Goal: Information Seeking & Learning: Learn about a topic

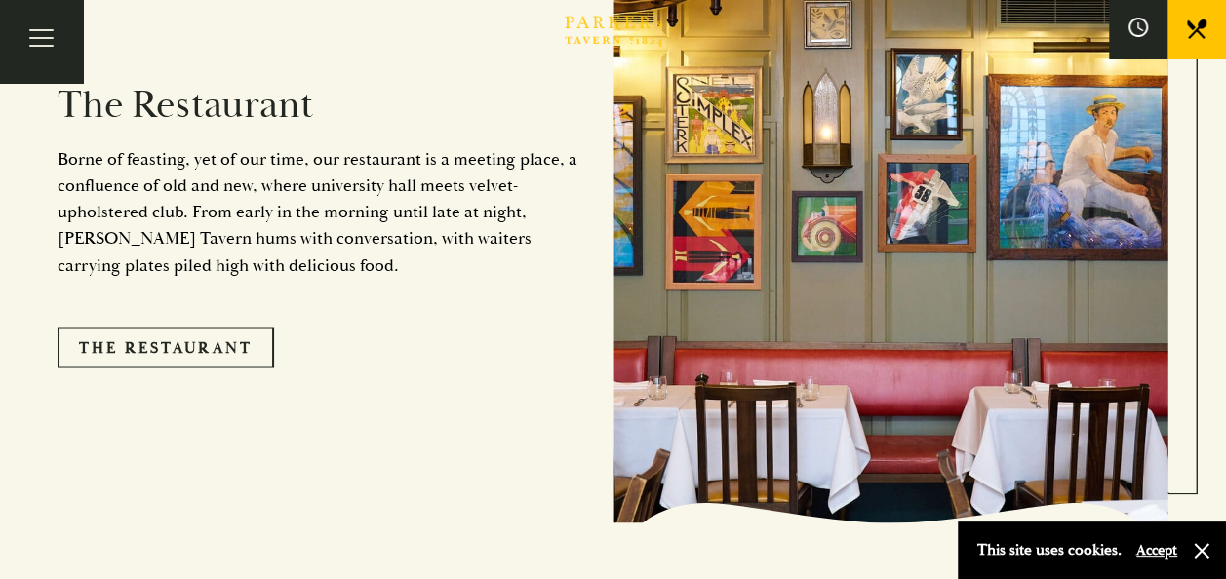
scroll to position [1547, 0]
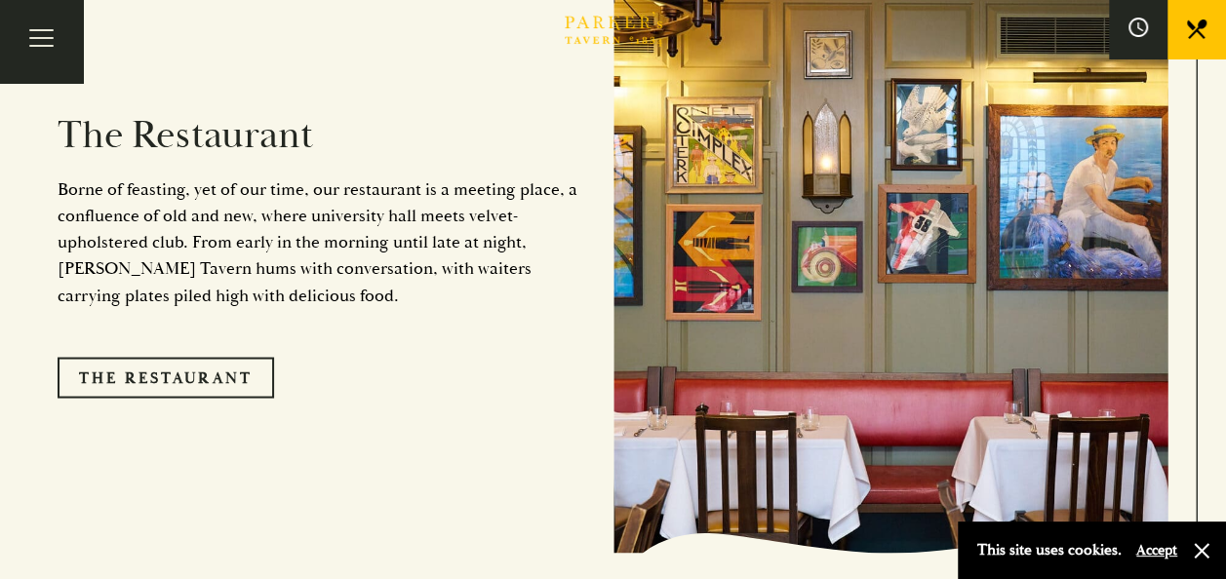
click at [177, 316] on div "The Restaurant Borne of feasting, yet of our time, our restaurant is a meeting …" at bounding box center [336, 247] width 556 height 495
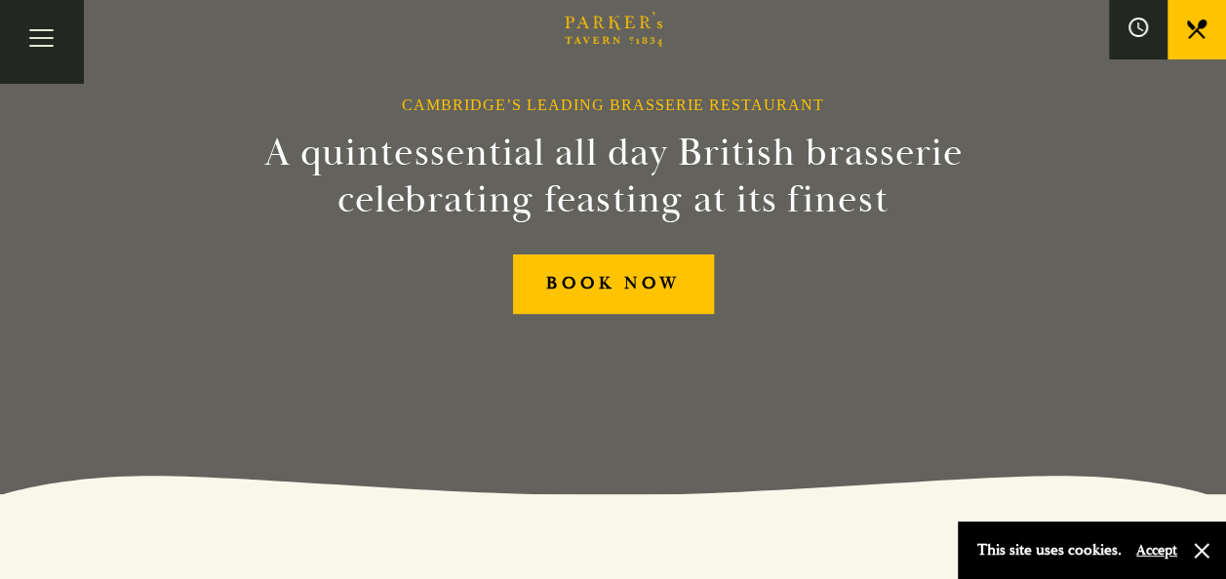
scroll to position [0, 0]
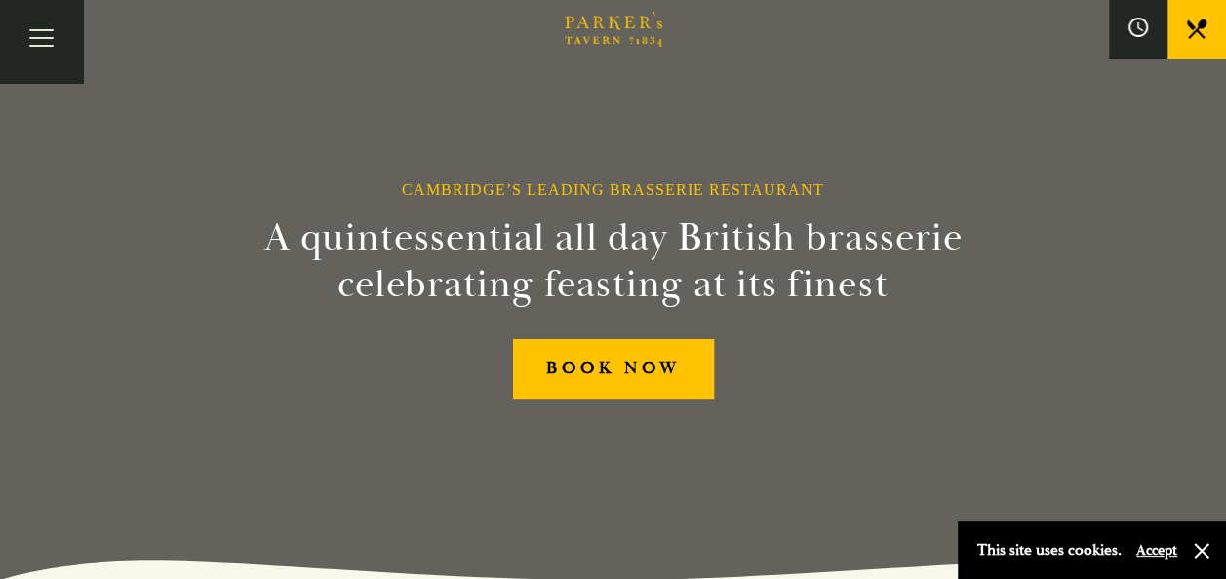
click at [630, 400] on div "Cambridge’s Leading Brasserie Restaurant A quintessential all day British brass…" at bounding box center [613, 289] width 1170 height 579
click at [1194, 552] on button "button" at bounding box center [1202, 551] width 20 height 20
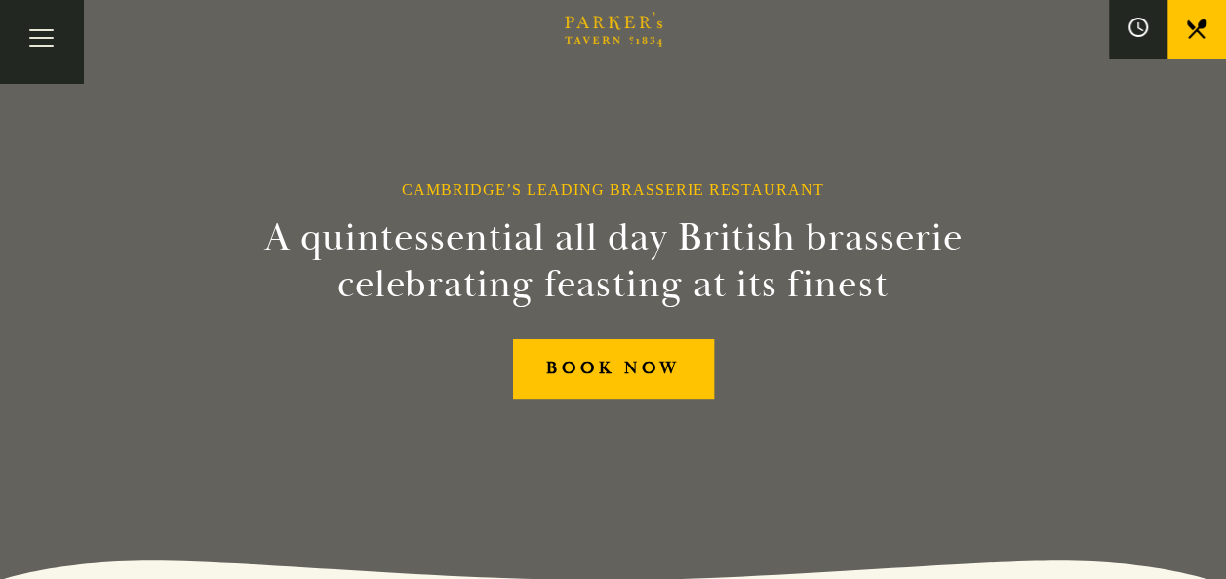
click at [1187, 32] on icon at bounding box center [1197, 30] width 20 height 20
click at [60, 43] on button "Toggle navigation" at bounding box center [41, 41] width 83 height 83
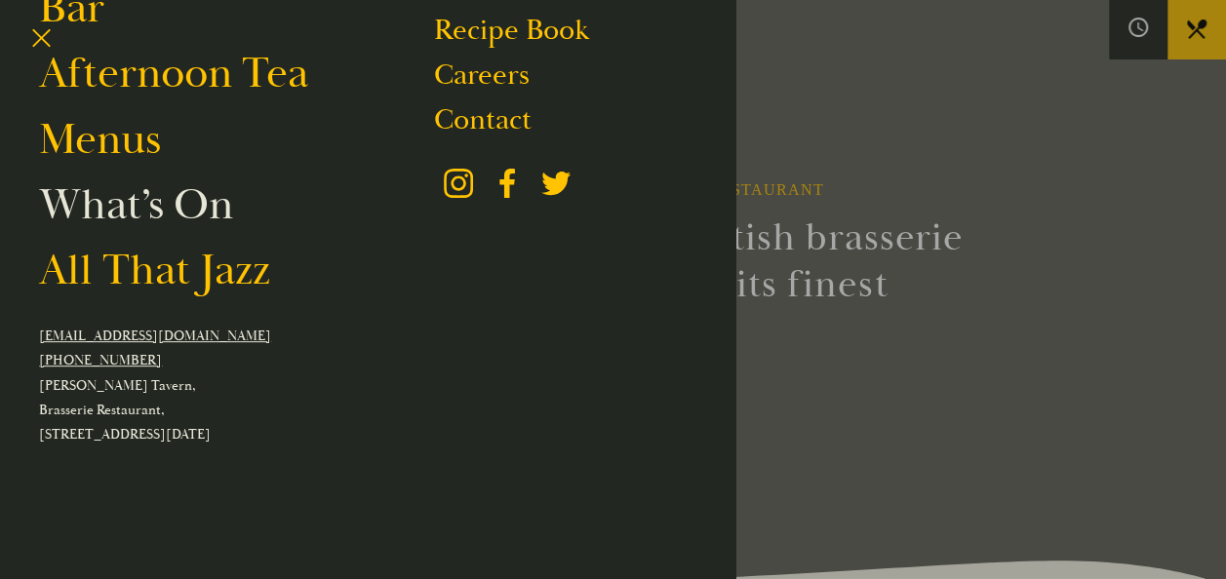
scroll to position [268, 0]
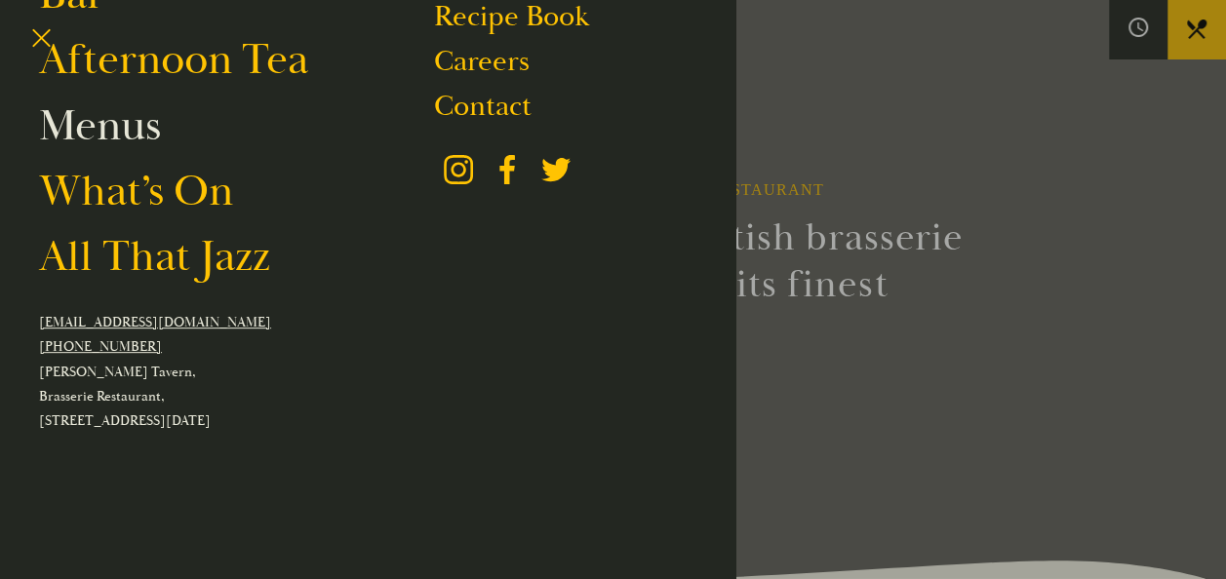
click at [116, 129] on link "Menus" at bounding box center [100, 125] width 122 height 55
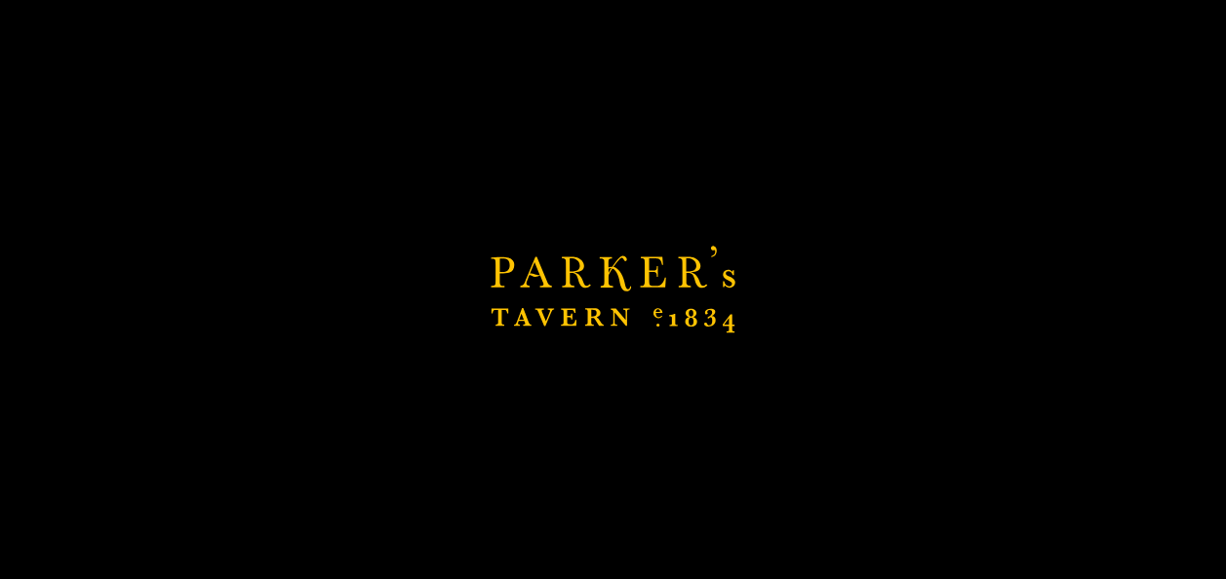
scroll to position [513, 0]
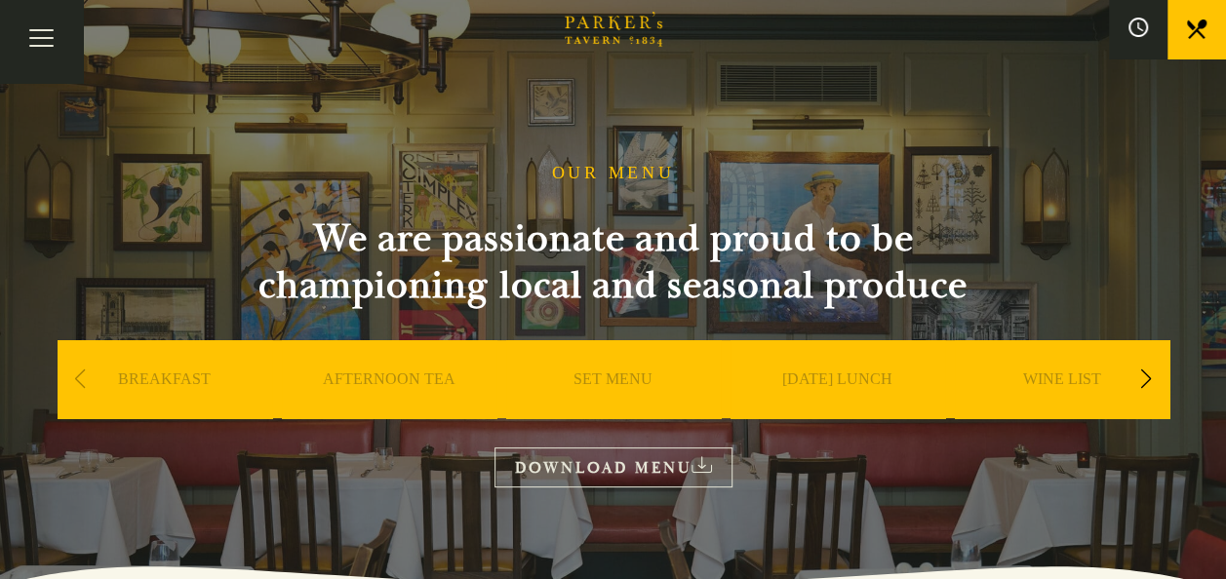
click at [613, 380] on link "SET MENU" at bounding box center [612, 409] width 79 height 78
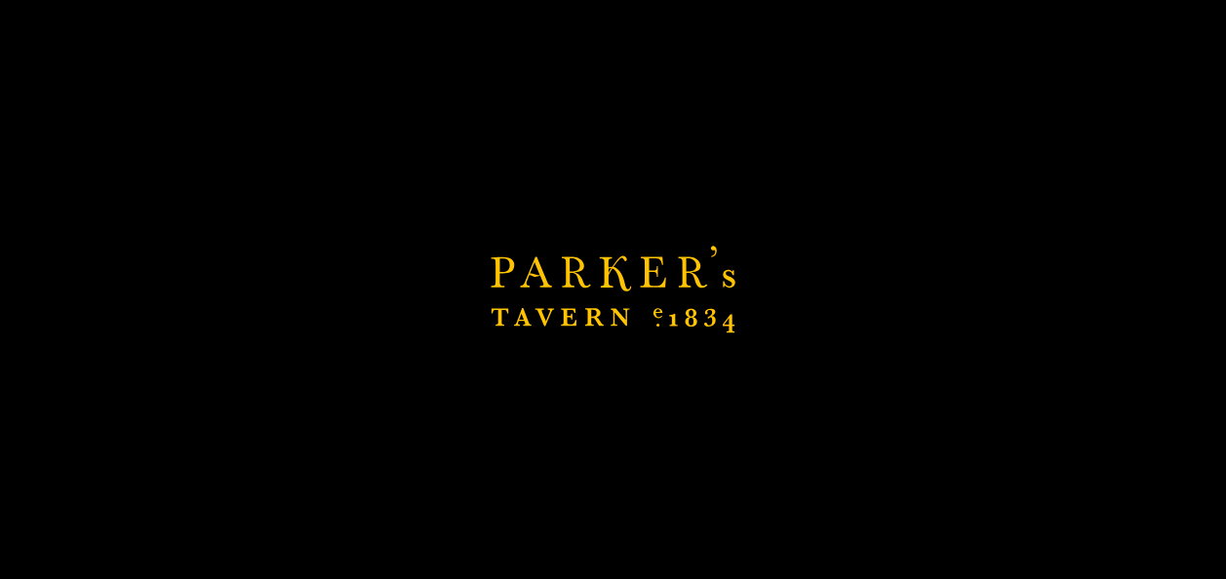
scroll to position [683, 0]
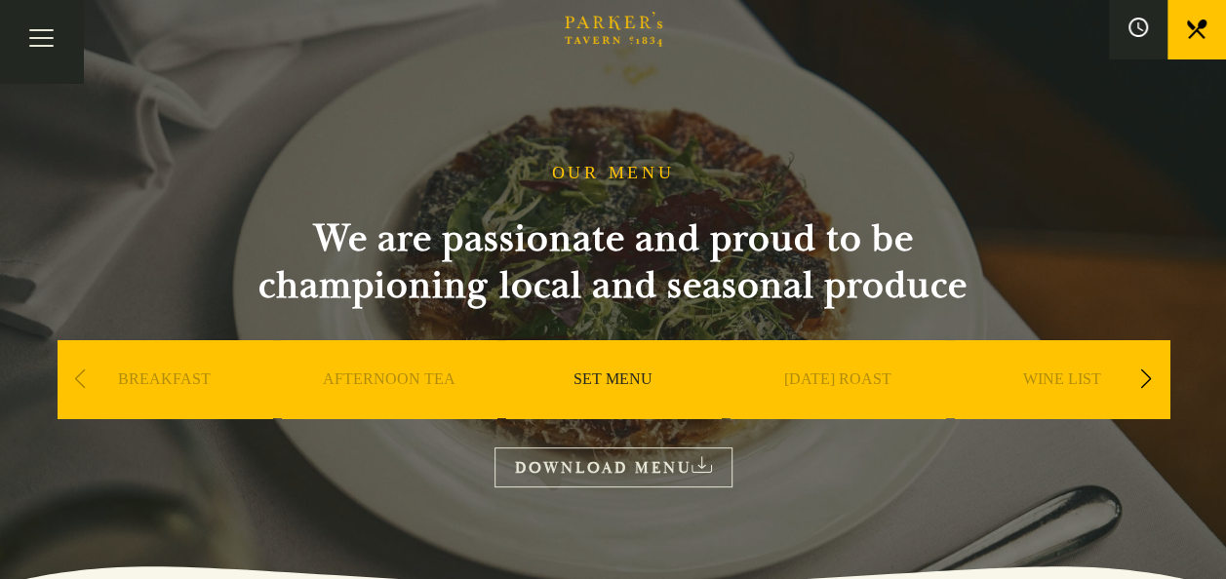
click at [1139, 379] on div "Next slide" at bounding box center [1146, 379] width 26 height 43
click at [1142, 379] on div "Next slide" at bounding box center [1146, 379] width 26 height 43
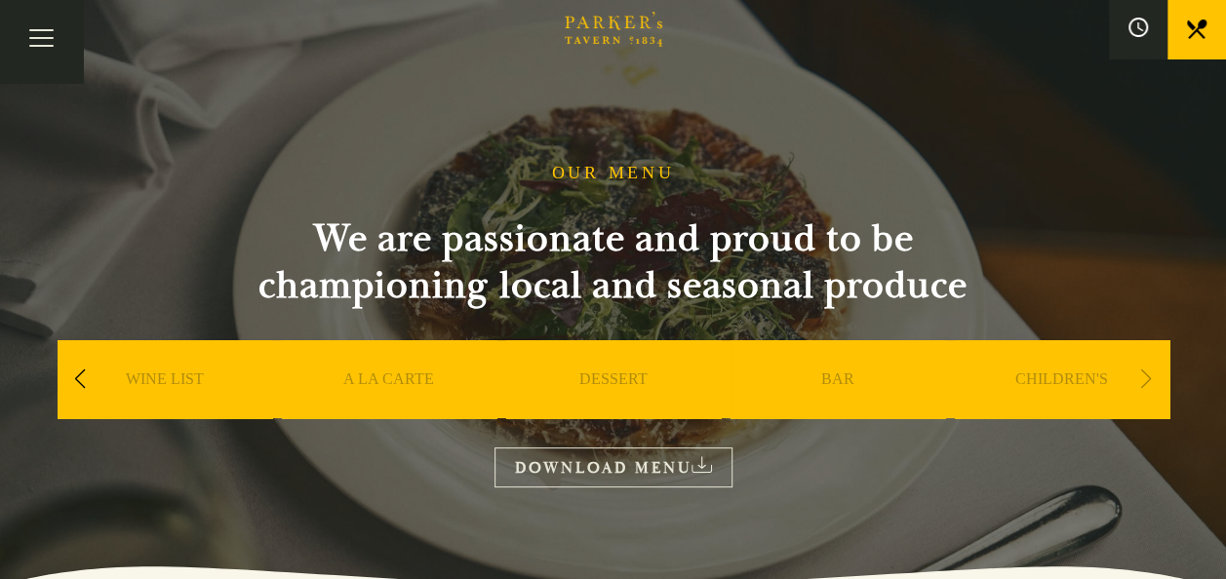
click at [1144, 378] on div "Next slide" at bounding box center [1146, 379] width 26 height 43
click at [53, 37] on button "Toggle navigation" at bounding box center [41, 41] width 83 height 83
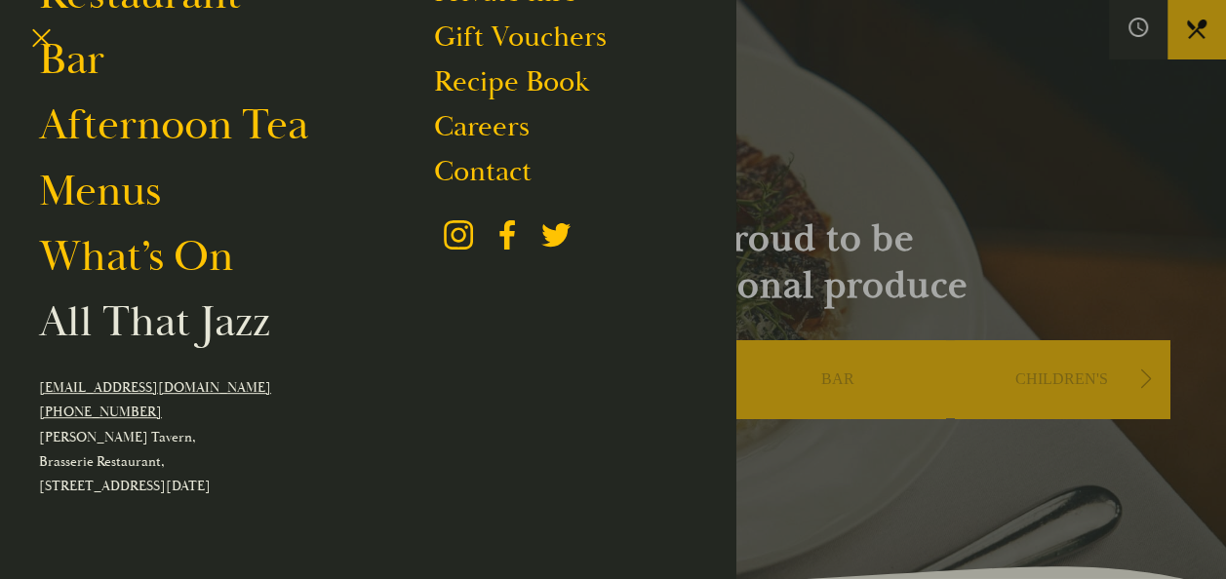
scroll to position [98, 0]
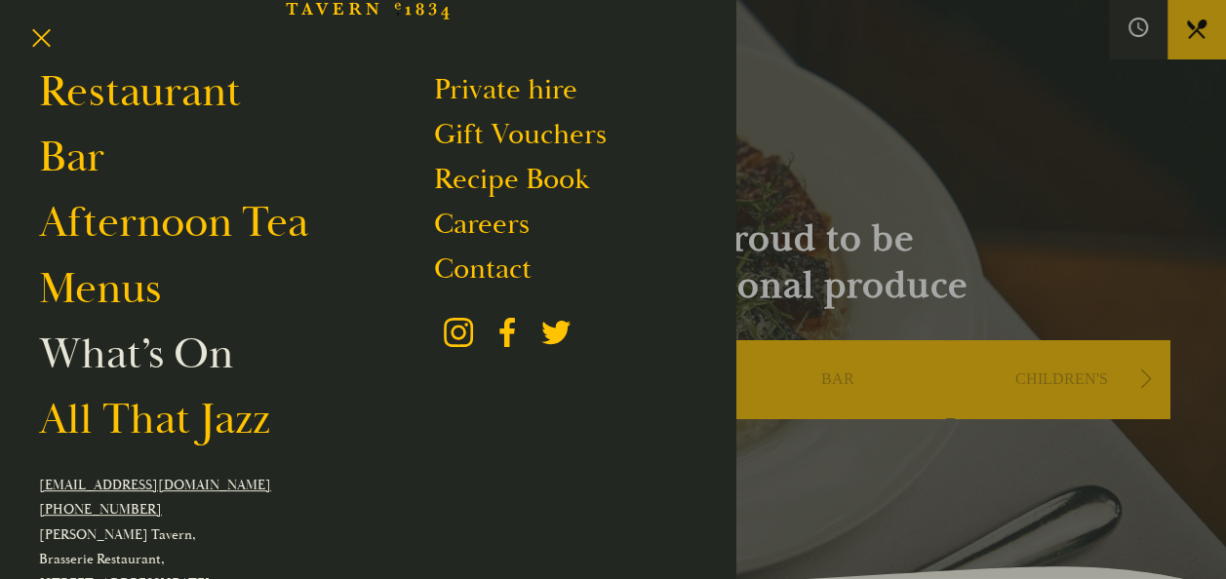
click at [137, 347] on link "What’s On" at bounding box center [136, 354] width 194 height 55
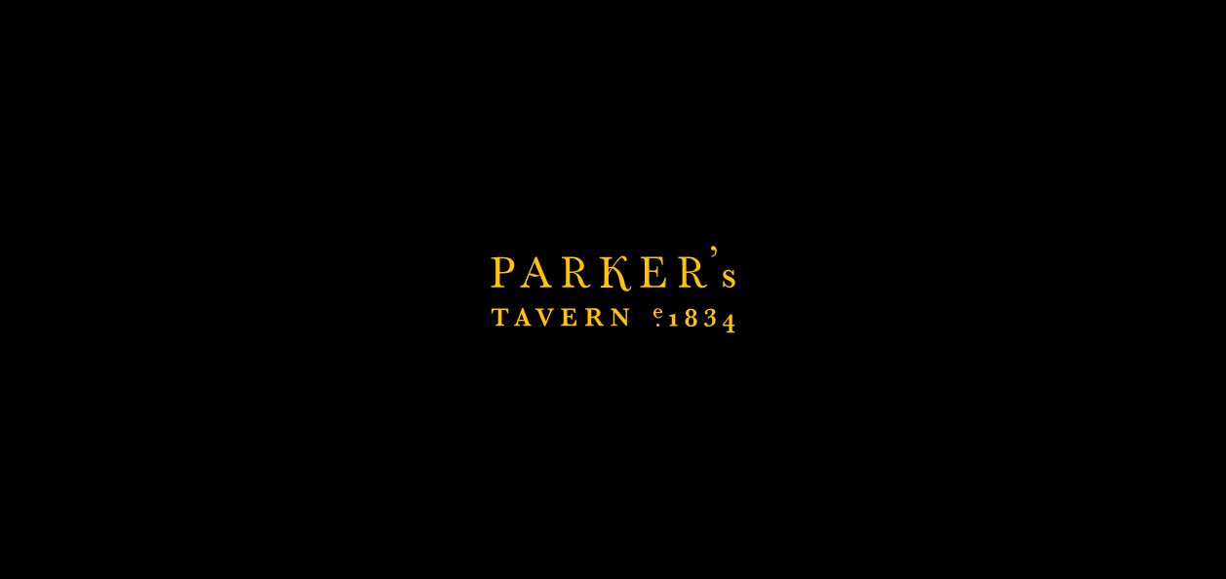
scroll to position [488, 0]
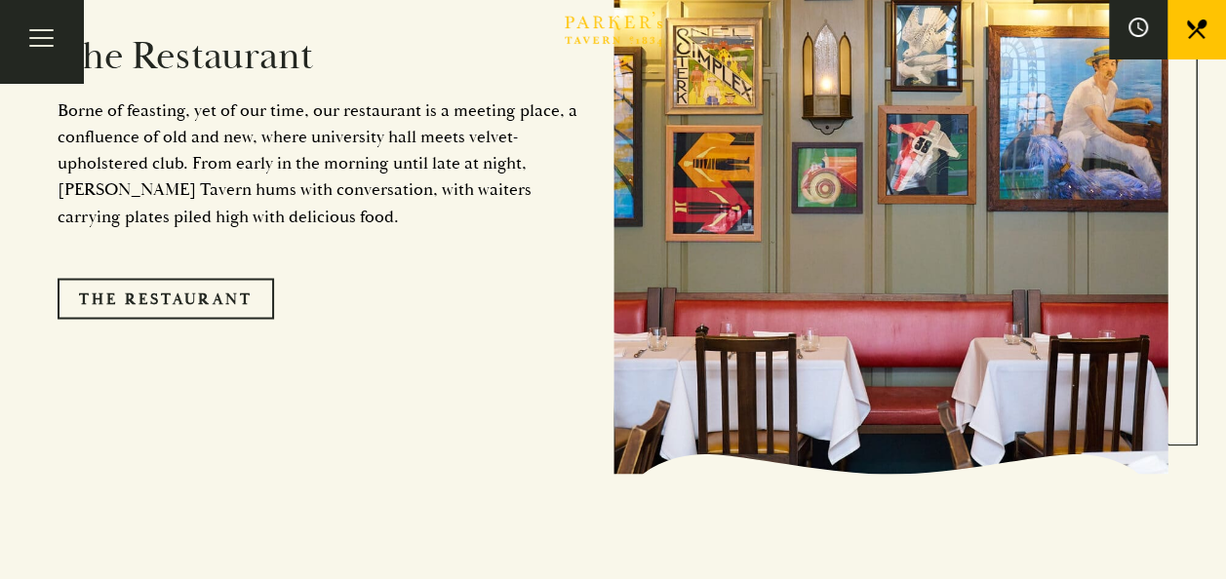
scroll to position [1658, 0]
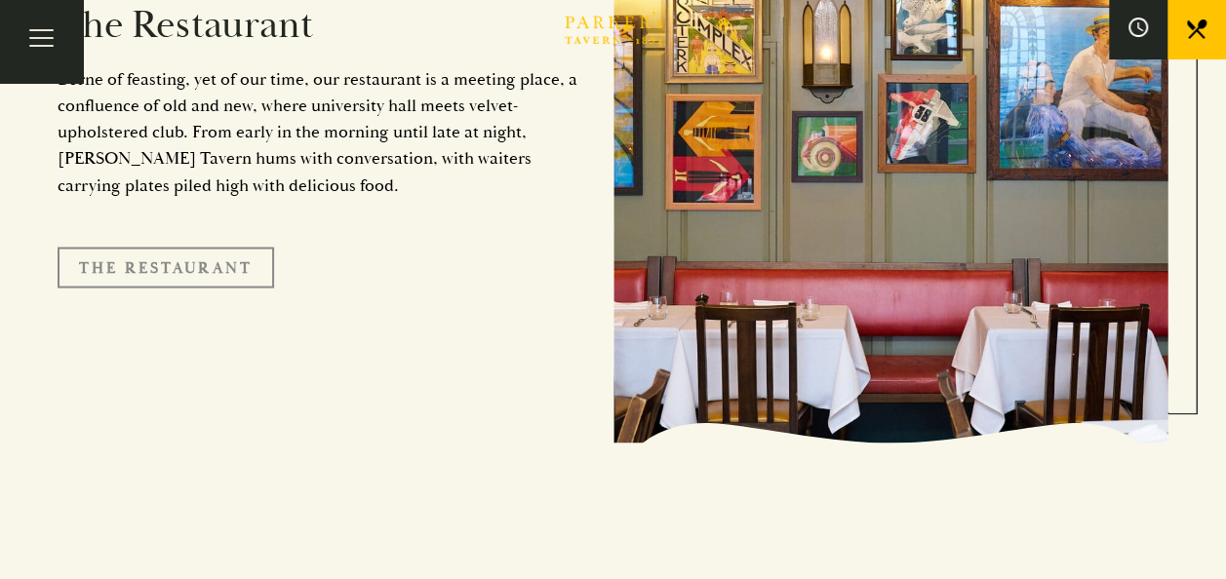
click at [180, 248] on link "The Restaurant" at bounding box center [166, 267] width 216 height 41
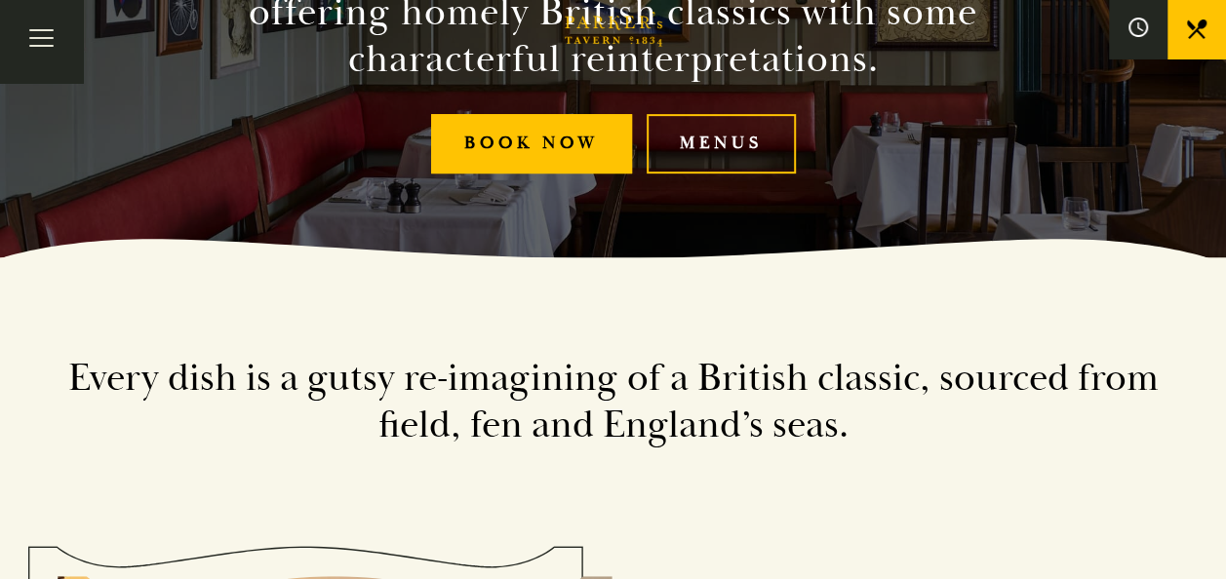
scroll to position [293, 0]
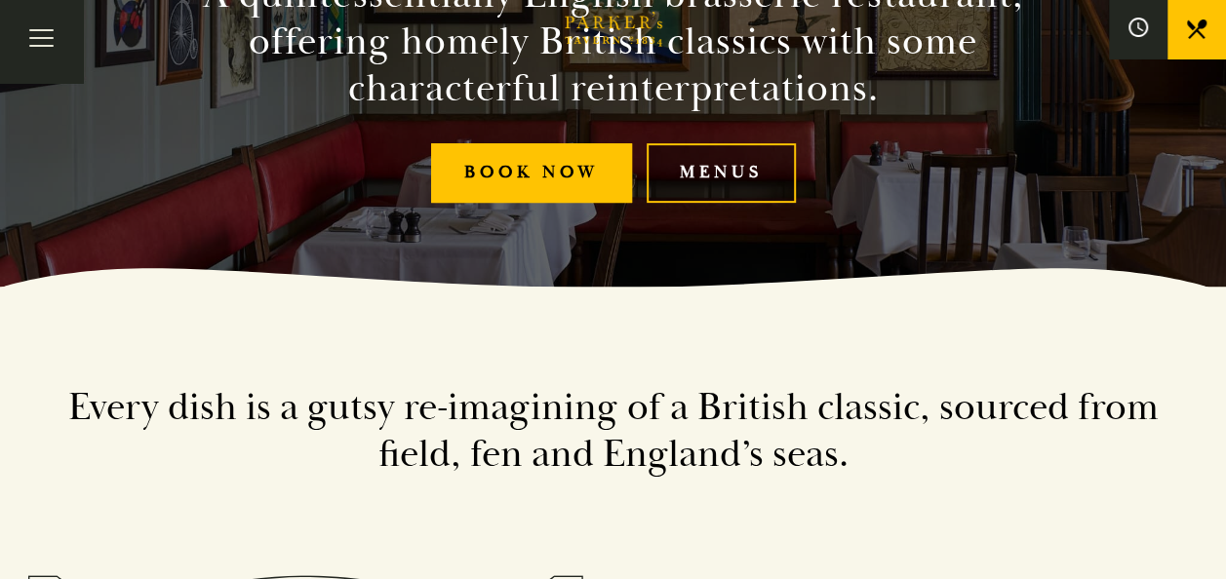
click at [676, 196] on link "Menus" at bounding box center [720, 172] width 149 height 59
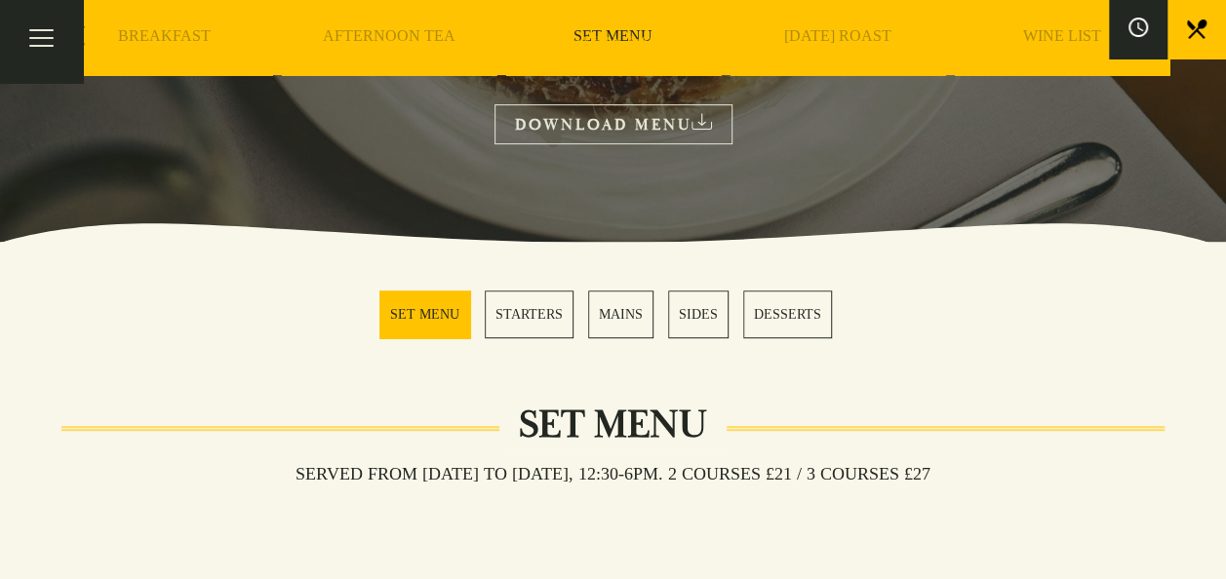
scroll to position [390, 0]
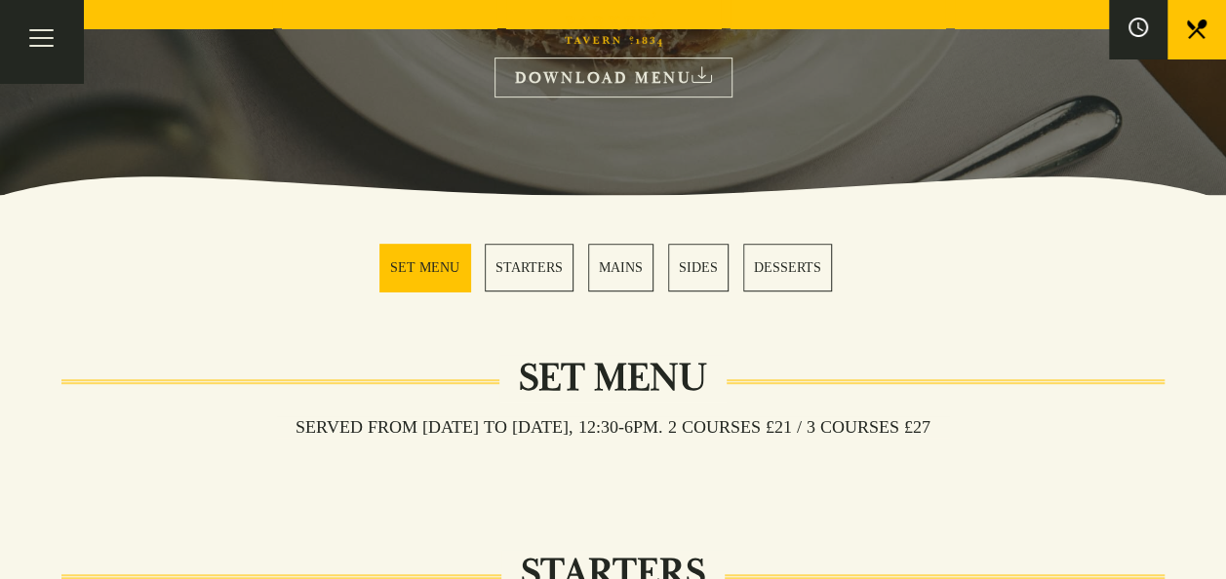
click at [614, 265] on link "MAINS" at bounding box center [620, 268] width 65 height 48
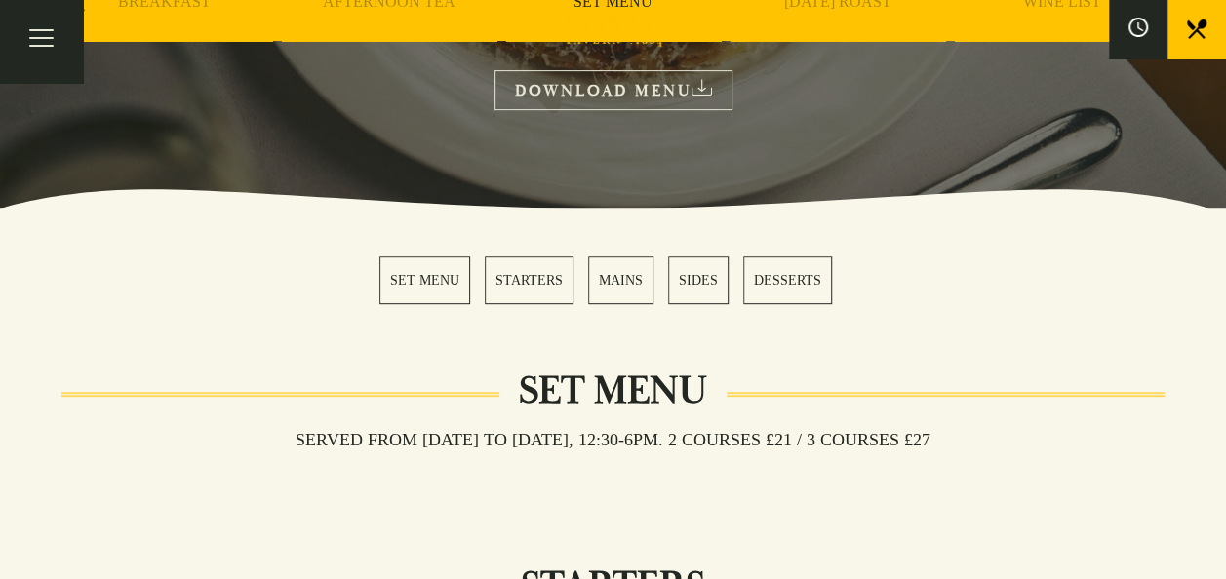
scroll to position [390, 0]
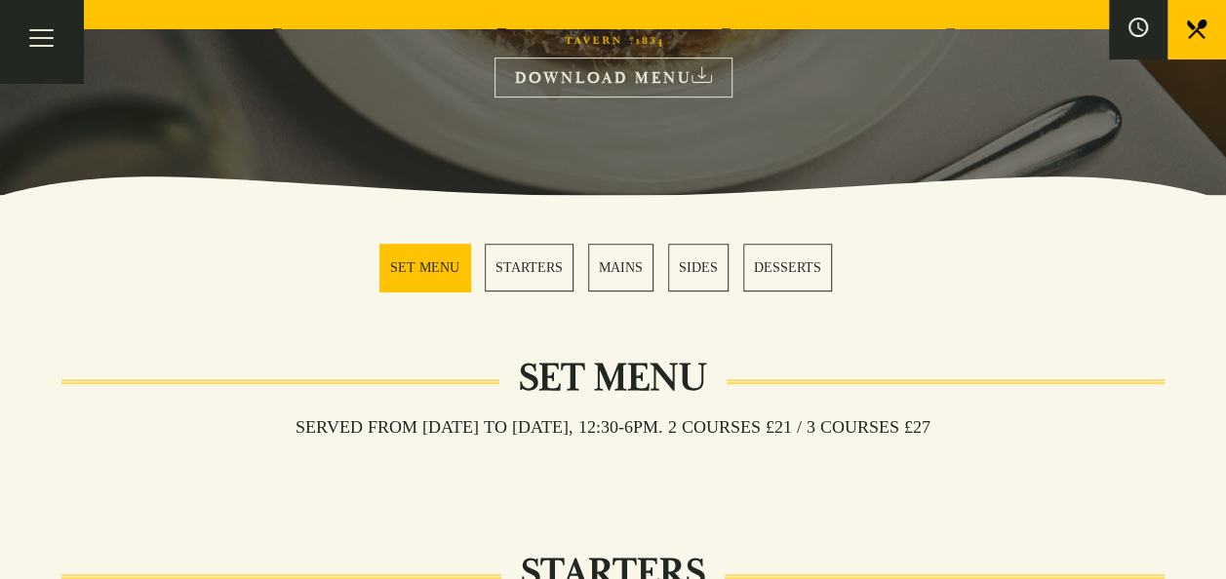
click at [606, 268] on link "MAINS" at bounding box center [620, 268] width 65 height 48
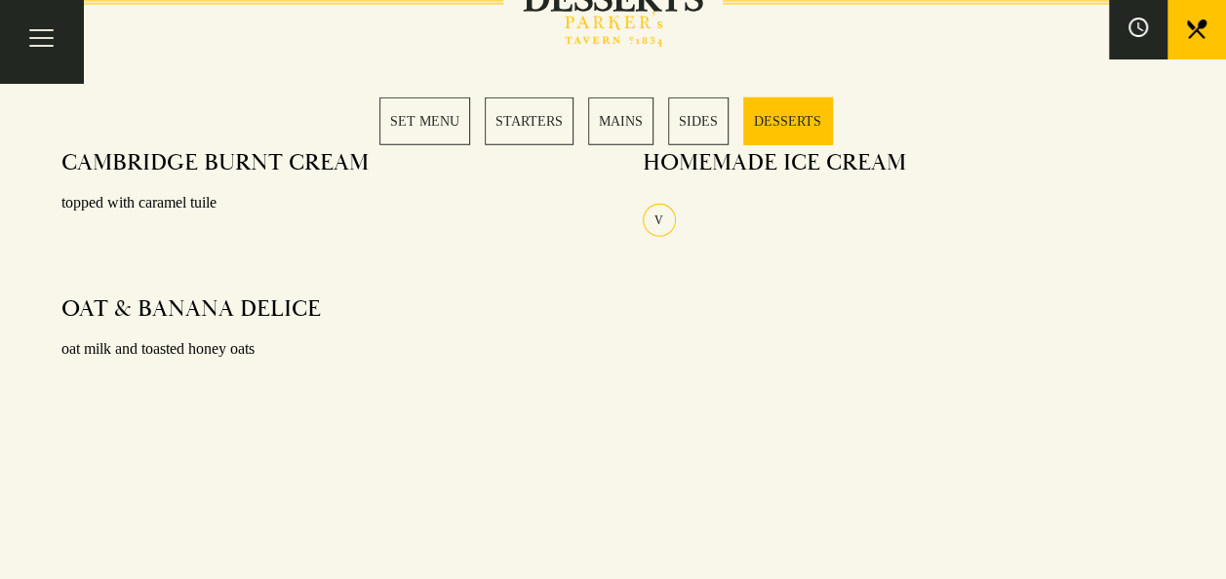
scroll to position [2432, 0]
